Goal: Task Accomplishment & Management: Complete application form

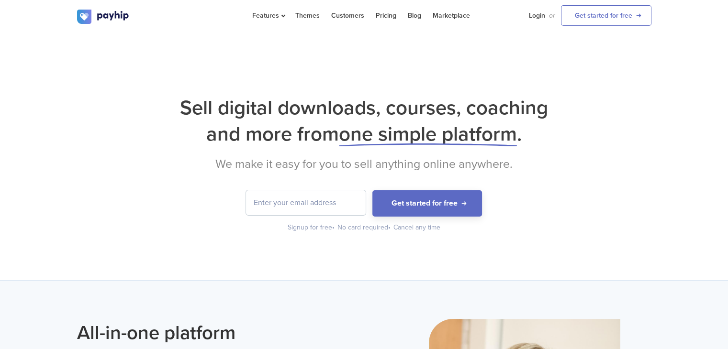
drag, startPoint x: 0, startPoint y: 0, endPoint x: 262, endPoint y: 202, distance: 331.3
click at [262, 202] on input "email" at bounding box center [306, 202] width 120 height 25
type input "F"
drag, startPoint x: 679, startPoint y: 0, endPoint x: 532, endPoint y: 48, distance: 154.7
click at [532, 48] on div "Sell digital downloads, courses, coaching and more from one simple platform . W…" at bounding box center [364, 157] width 728 height 248
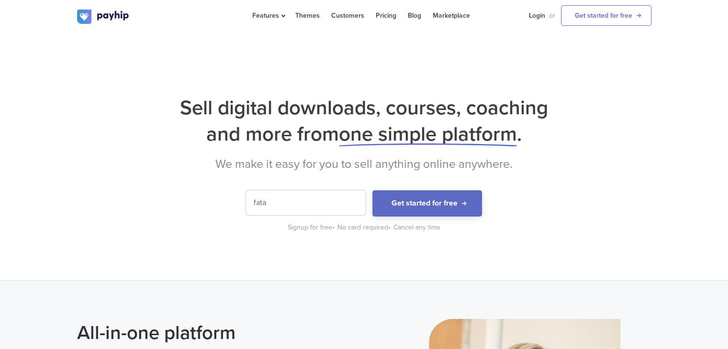
click at [267, 202] on input "fata" at bounding box center [306, 202] width 120 height 25
click at [283, 203] on input "fatamesic" at bounding box center [306, 202] width 120 height 25
click at [293, 199] on input "fatamesic" at bounding box center [306, 202] width 120 height 25
type input "f"
click at [701, 125] on div "Sell digital downloads, courses, coaching and more from one simple platform . W…" at bounding box center [364, 157] width 728 height 248
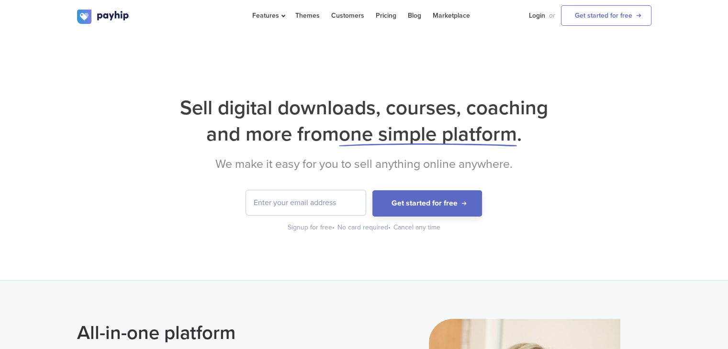
scroll to position [305, 0]
